Goal: Use online tool/utility: Use online tool/utility

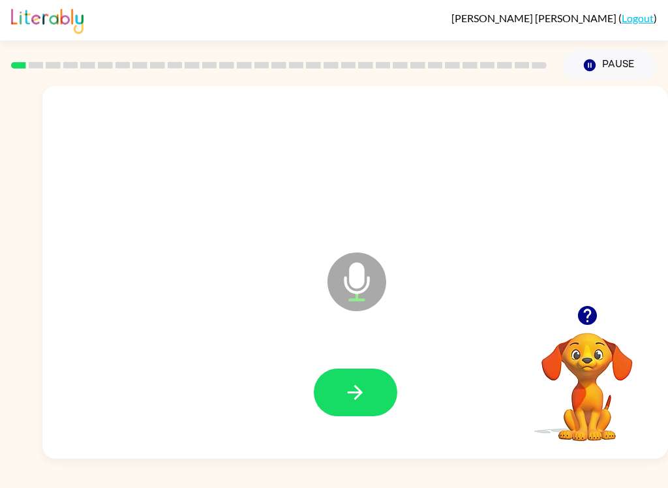
click at [330, 394] on button "button" at bounding box center [356, 393] width 84 height 48
click at [325, 396] on button "button" at bounding box center [356, 393] width 84 height 48
click at [355, 400] on icon "button" at bounding box center [355, 392] width 23 height 23
click at [349, 401] on icon "button" at bounding box center [355, 392] width 23 height 23
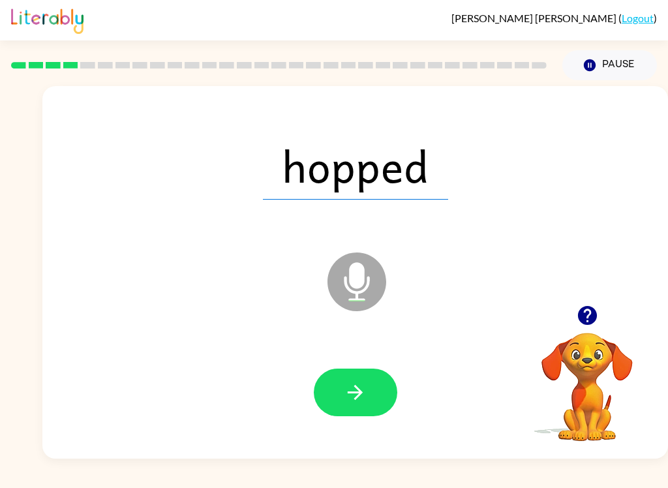
click at [349, 400] on icon "button" at bounding box center [355, 392] width 23 height 23
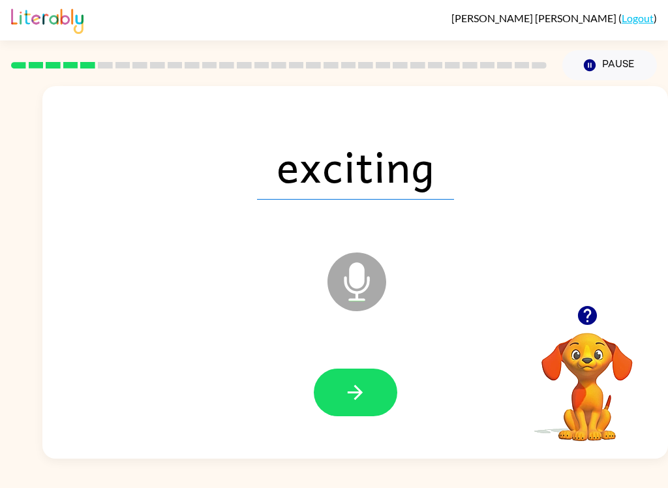
click at [335, 397] on button "button" at bounding box center [356, 393] width 84 height 48
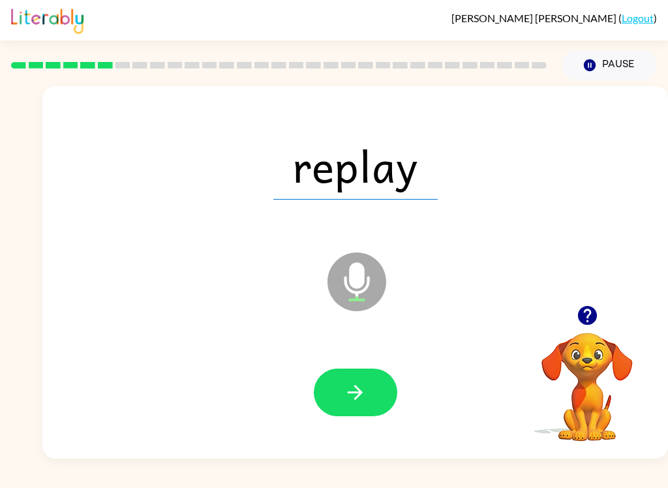
click at [345, 394] on icon "button" at bounding box center [355, 392] width 23 height 23
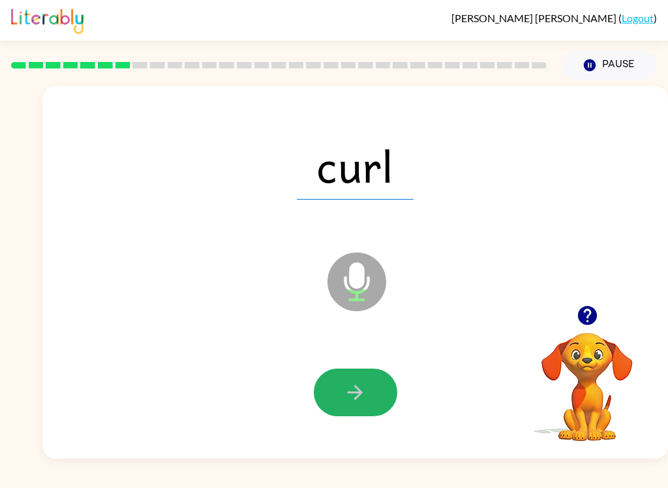
click at [345, 393] on icon "button" at bounding box center [355, 392] width 23 height 23
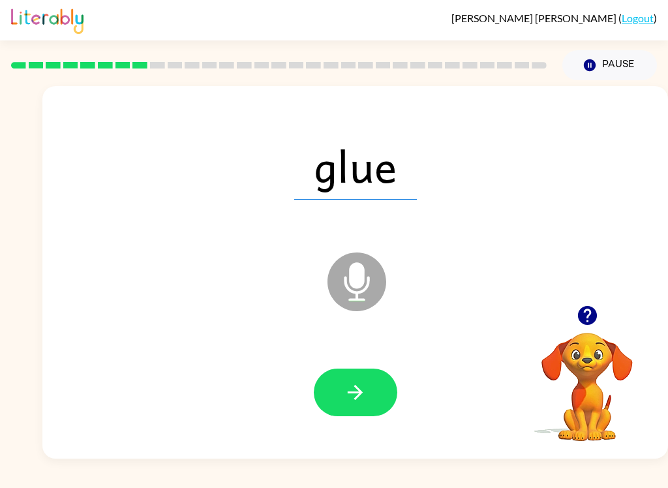
click at [352, 395] on icon "button" at bounding box center [355, 392] width 23 height 23
click at [343, 396] on button "button" at bounding box center [356, 393] width 84 height 48
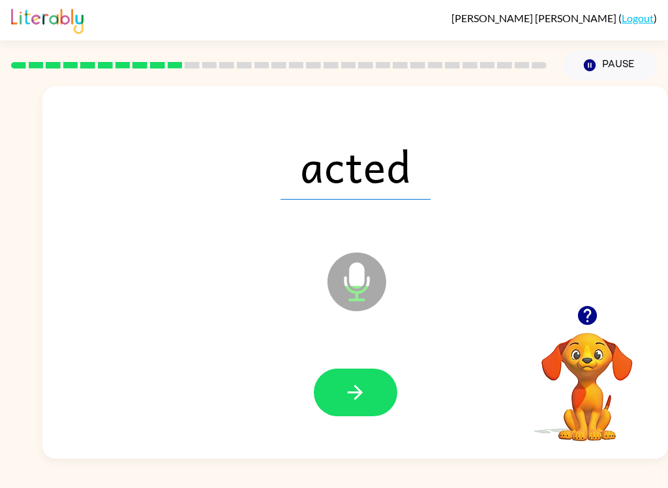
click at [335, 398] on button "button" at bounding box center [356, 393] width 84 height 48
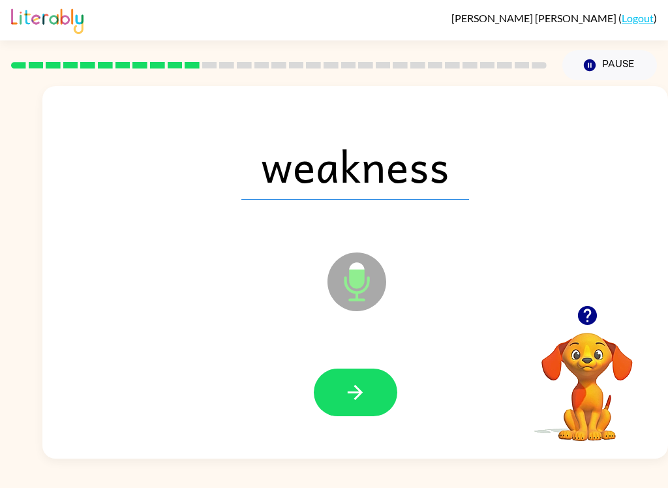
click at [332, 387] on button "button" at bounding box center [356, 393] width 84 height 48
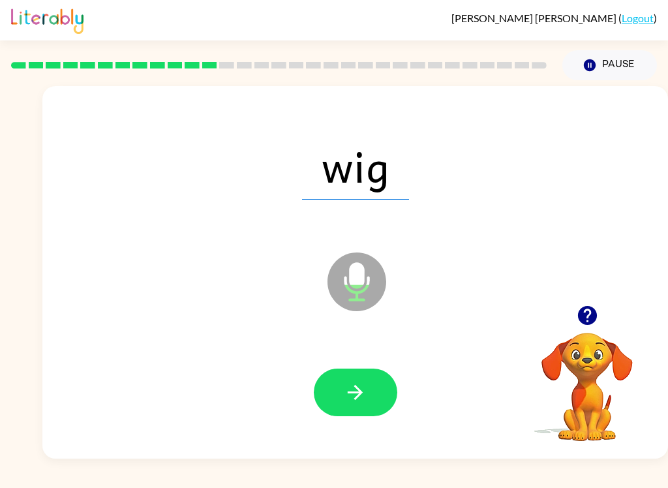
click at [369, 386] on button "button" at bounding box center [356, 393] width 84 height 48
click at [354, 408] on button "button" at bounding box center [356, 393] width 84 height 48
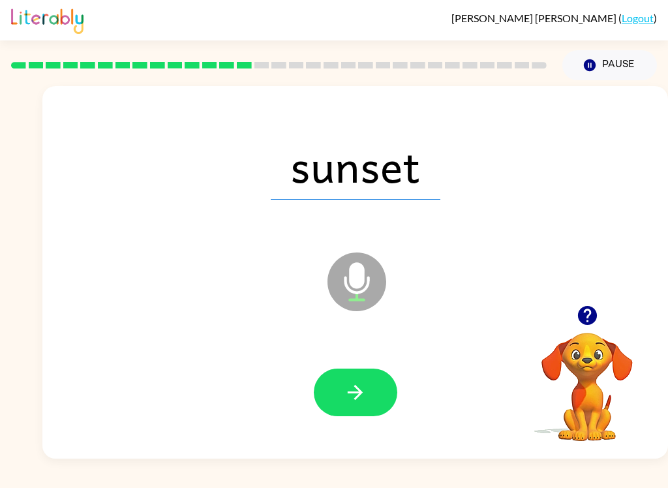
click at [373, 406] on button "button" at bounding box center [356, 393] width 84 height 48
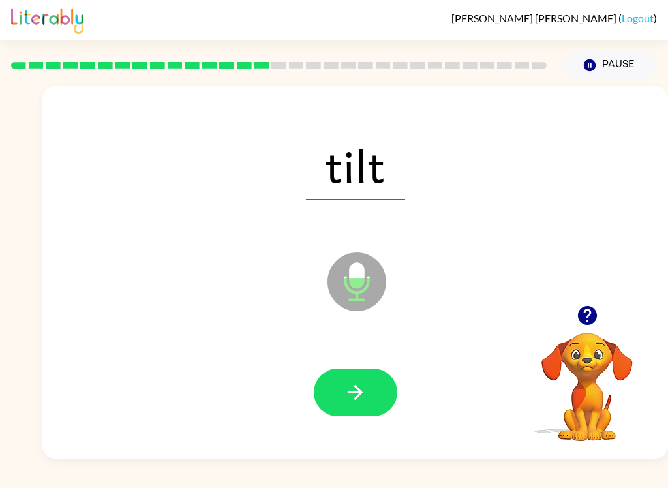
click at [341, 387] on button "button" at bounding box center [356, 393] width 84 height 48
click at [346, 405] on button "button" at bounding box center [356, 393] width 84 height 48
click at [354, 408] on button "button" at bounding box center [356, 393] width 84 height 48
click at [362, 403] on icon "button" at bounding box center [355, 392] width 23 height 23
click at [360, 406] on button "button" at bounding box center [356, 393] width 84 height 48
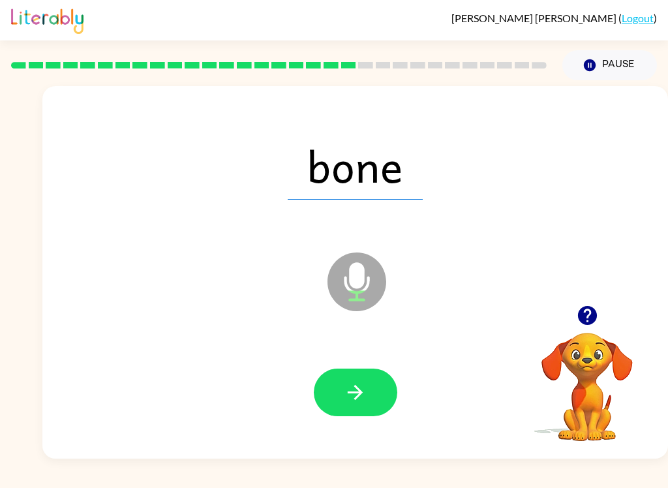
click at [354, 379] on button "button" at bounding box center [356, 393] width 84 height 48
click at [349, 407] on button "button" at bounding box center [356, 393] width 84 height 48
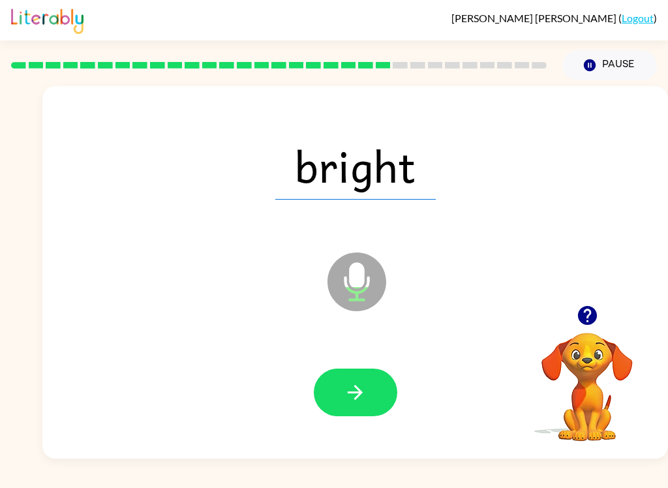
click at [338, 387] on button "button" at bounding box center [356, 393] width 84 height 48
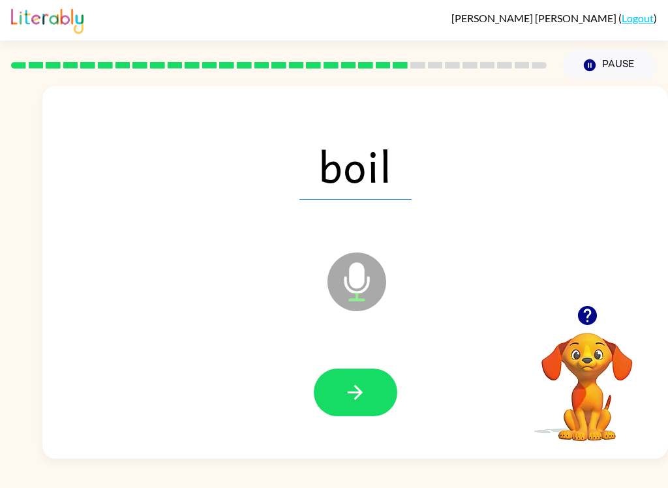
click at [337, 398] on button "button" at bounding box center [356, 393] width 84 height 48
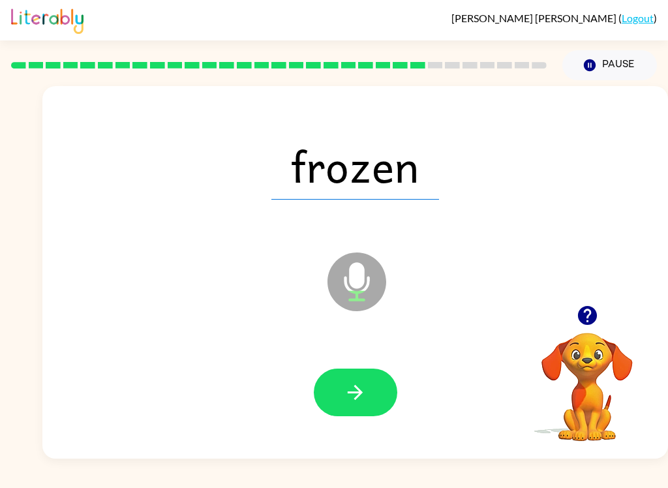
click at [343, 390] on button "button" at bounding box center [356, 393] width 84 height 48
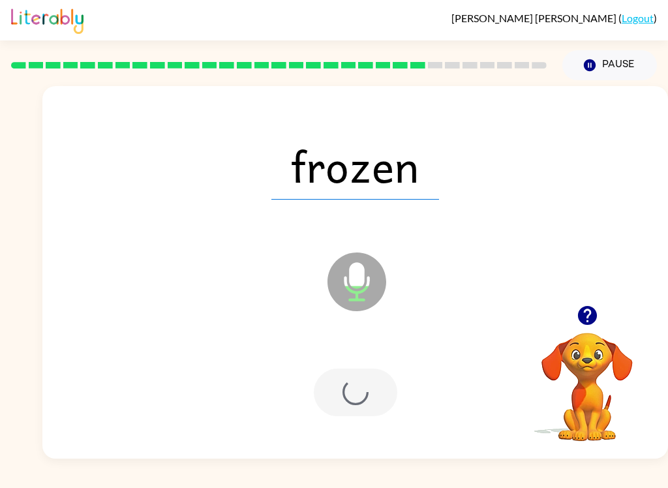
click at [7, 425] on div "frozen Microphone The Microphone is here when it is your turn to talk Your brow…" at bounding box center [334, 269] width 668 height 379
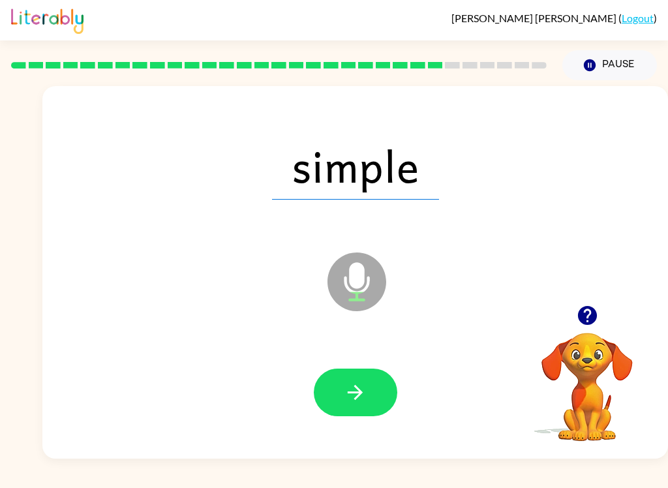
click at [333, 397] on button "button" at bounding box center [356, 393] width 84 height 48
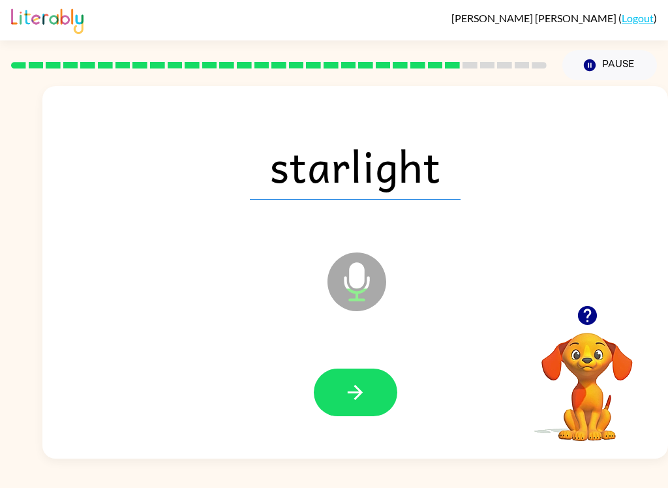
click at [347, 403] on icon "button" at bounding box center [355, 392] width 23 height 23
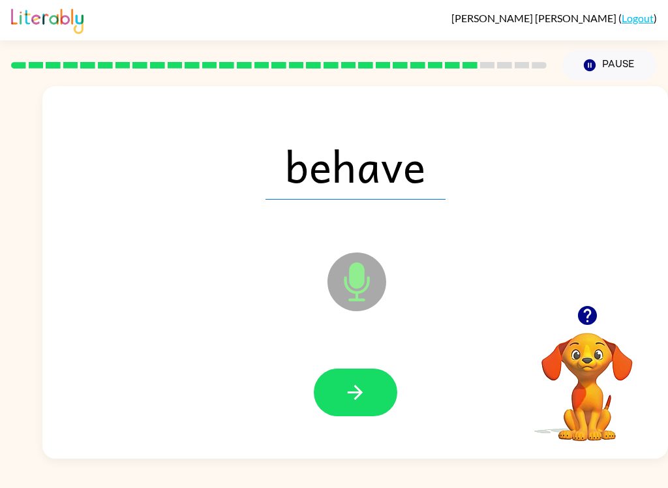
click at [349, 416] on button "button" at bounding box center [356, 393] width 84 height 48
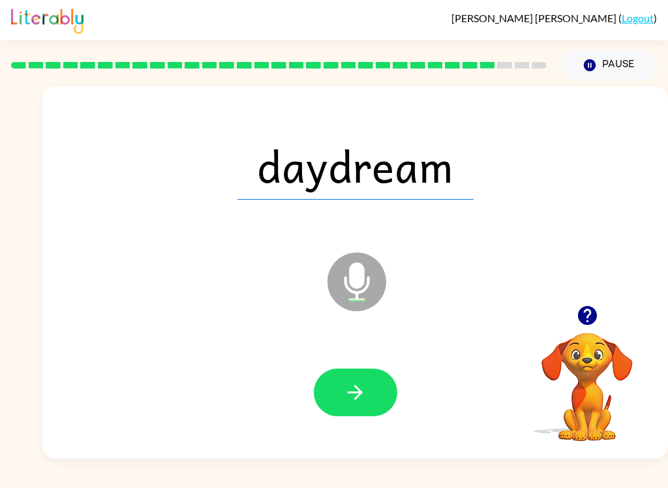
click at [317, 398] on button "button" at bounding box center [356, 393] width 84 height 48
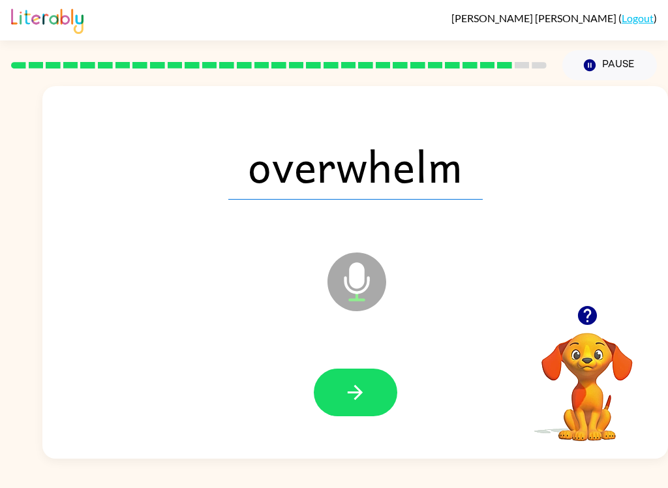
click at [331, 397] on button "button" at bounding box center [356, 393] width 84 height 48
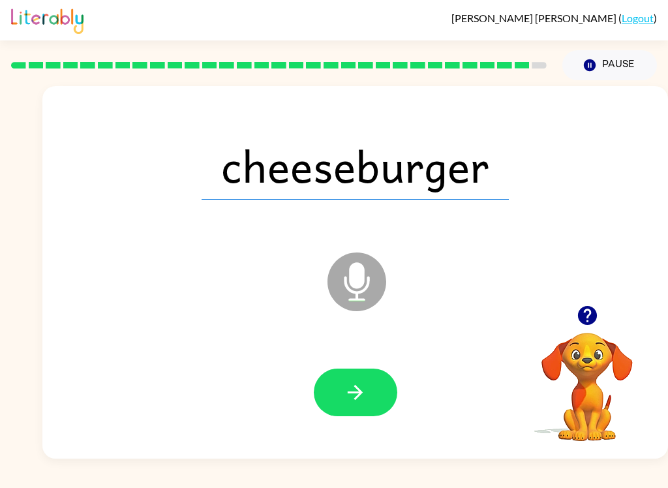
click at [364, 403] on icon "button" at bounding box center [355, 392] width 23 height 23
